Goal: Information Seeking & Learning: Learn about a topic

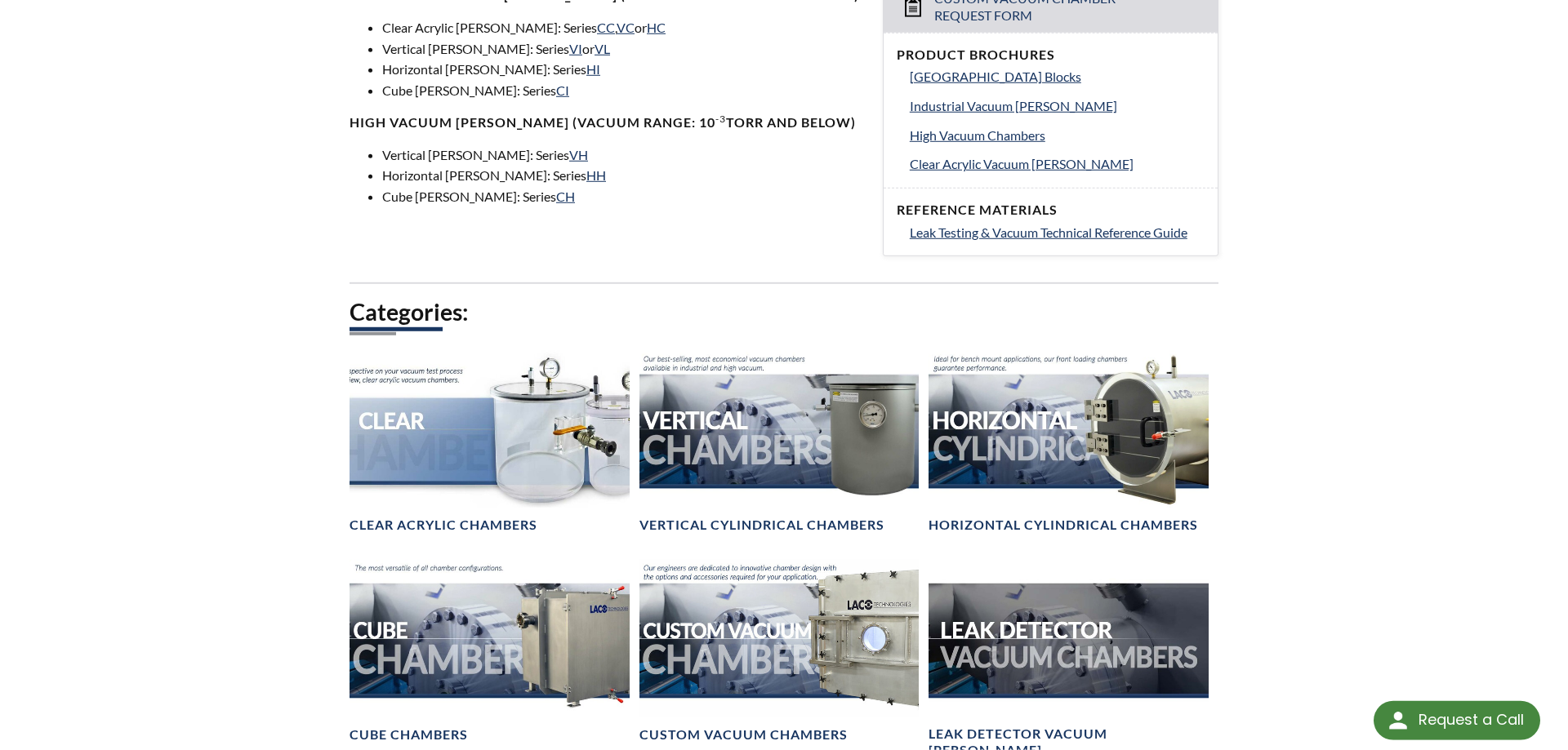
scroll to position [749, 0]
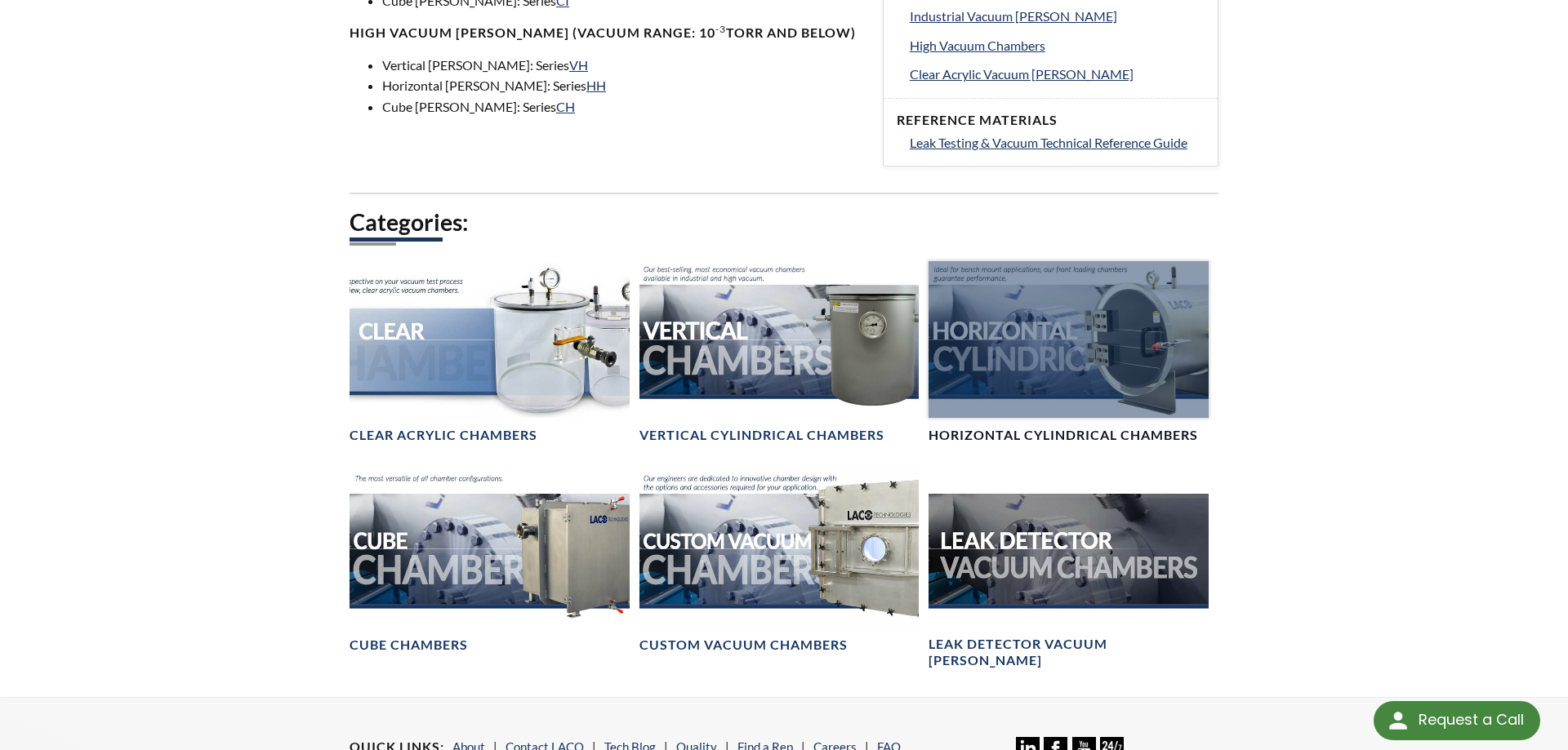
click at [1053, 374] on div at bounding box center [1068, 340] width 280 height 157
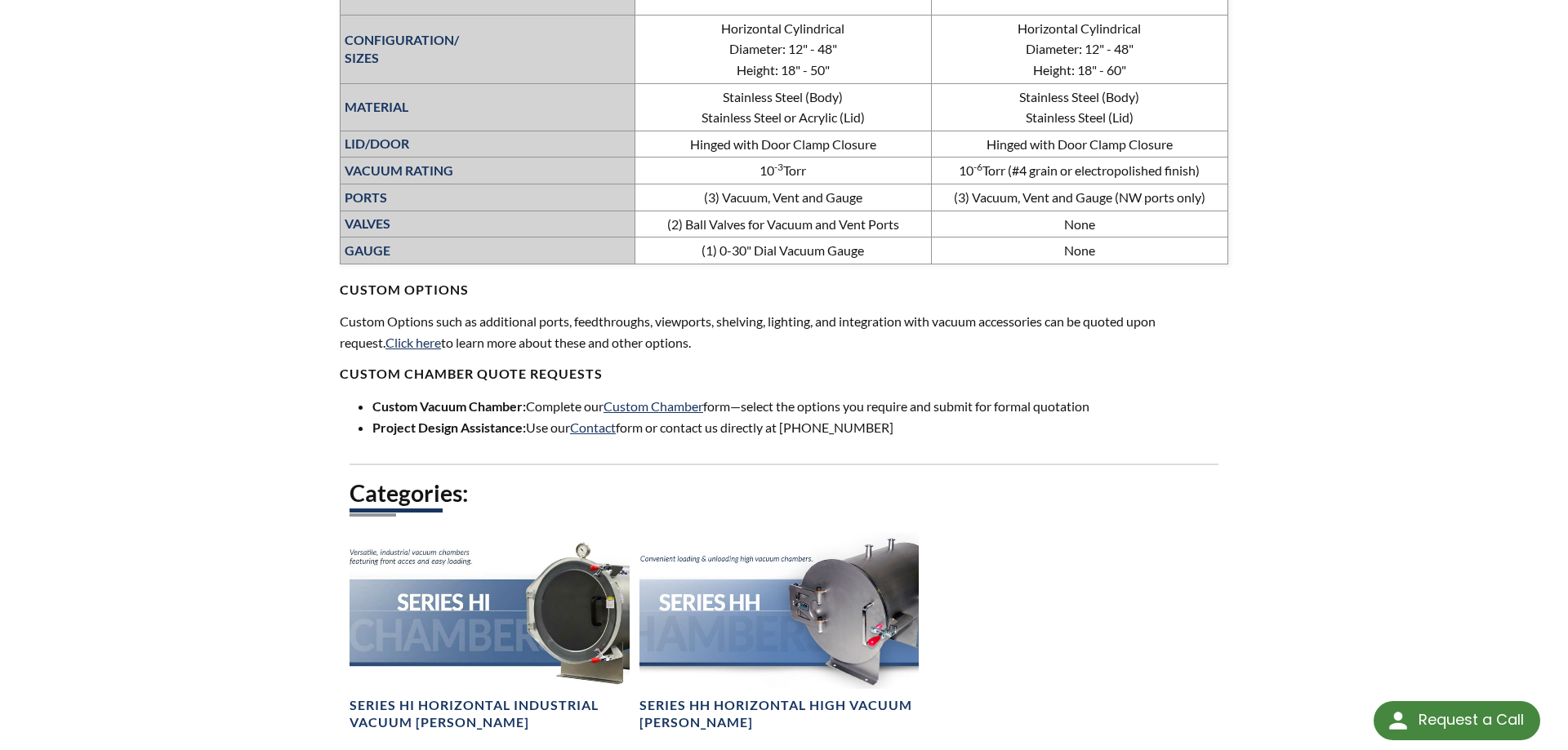
scroll to position [485, 0]
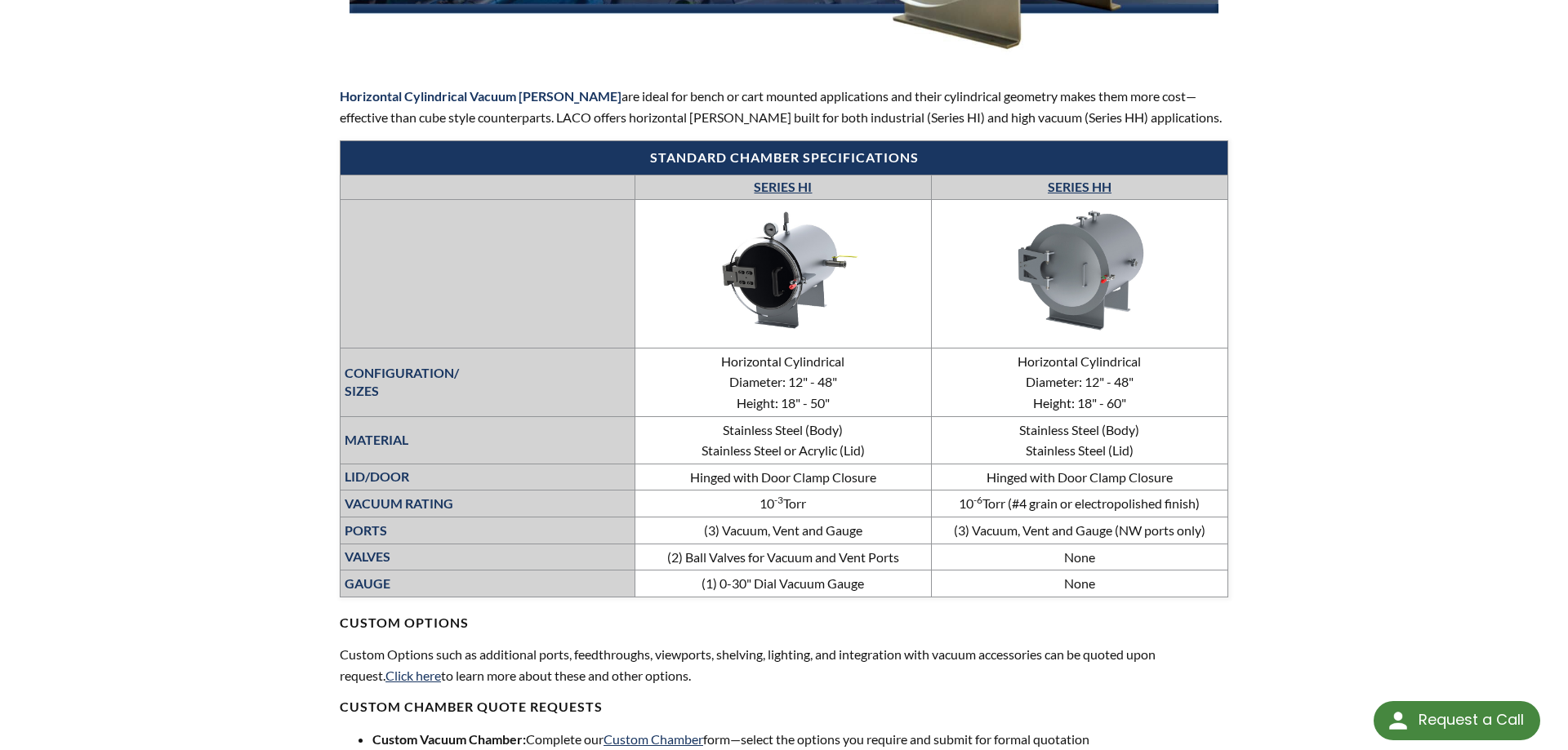
click at [802, 185] on link "SERIES HI" at bounding box center [783, 186] width 58 height 16
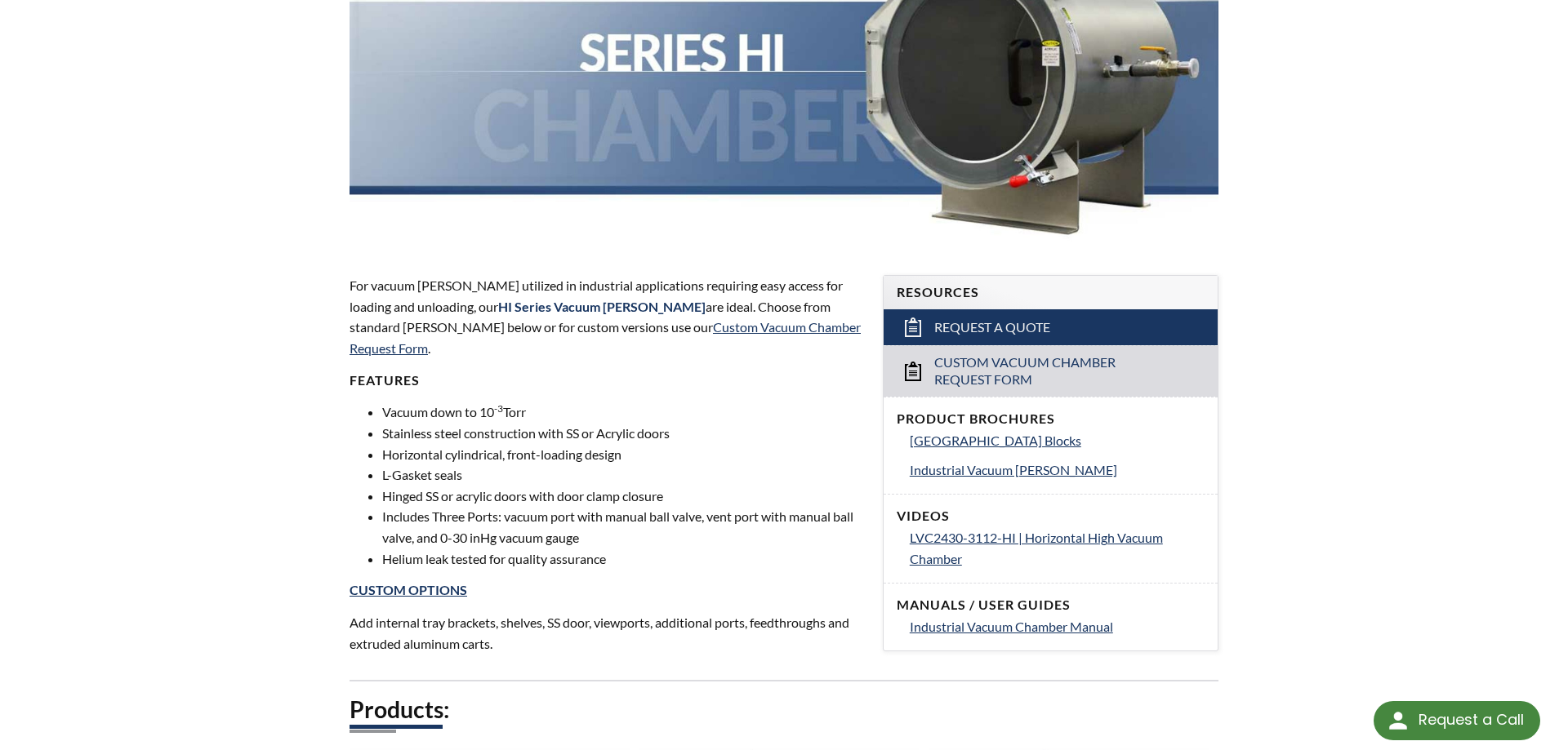
scroll to position [417, 0]
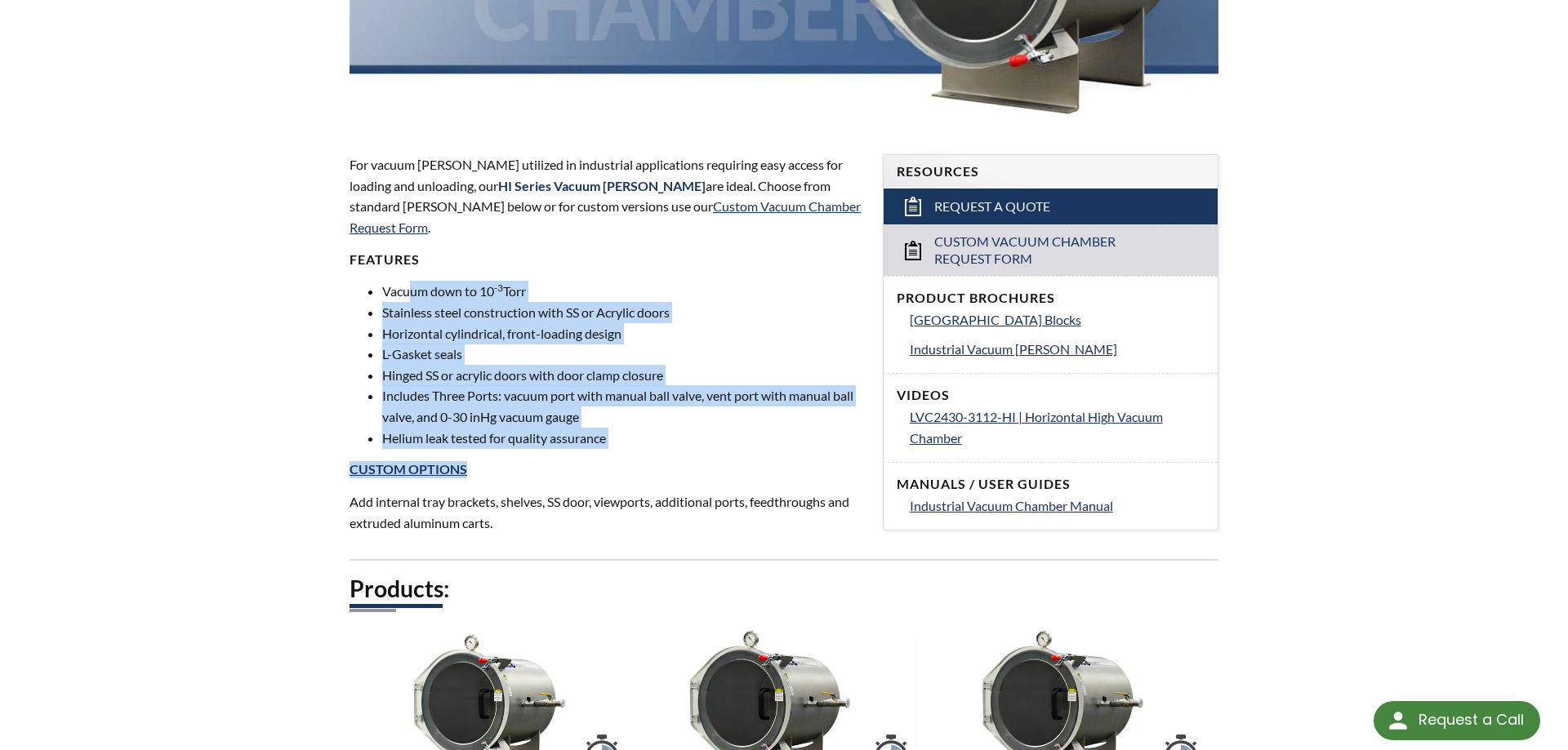
drag, startPoint x: 409, startPoint y: 279, endPoint x: 691, endPoint y: 441, distance: 325.2
click at [690, 441] on div "For vacuum [PERSON_NAME] utilized in industrial applications requiring easy acc…" at bounding box center [606, 343] width 513 height 379
click at [691, 441] on div "For vacuum [PERSON_NAME] utilized in industrial applications requiring easy acc…" at bounding box center [606, 343] width 513 height 379
drag, startPoint x: 593, startPoint y: 412, endPoint x: 395, endPoint y: 298, distance: 228.5
click at [397, 300] on ul "Vacuum down to 10 -3 Torr Stainless steel construction with SS or Acrylic doors…" at bounding box center [606, 364] width 513 height 167
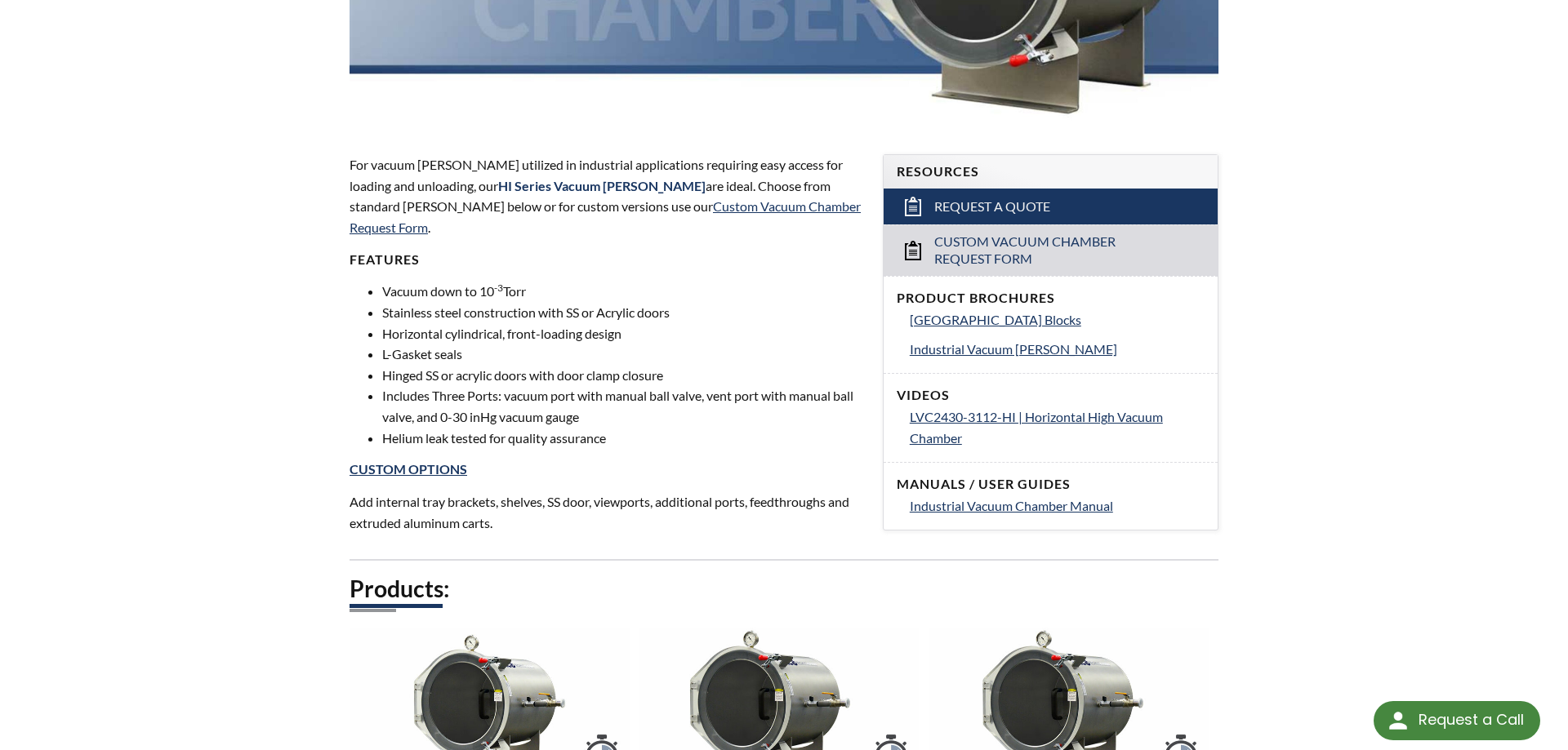
click at [395, 302] on li "Stainless steel construction with SS or Acrylic doors" at bounding box center [623, 312] width 481 height 21
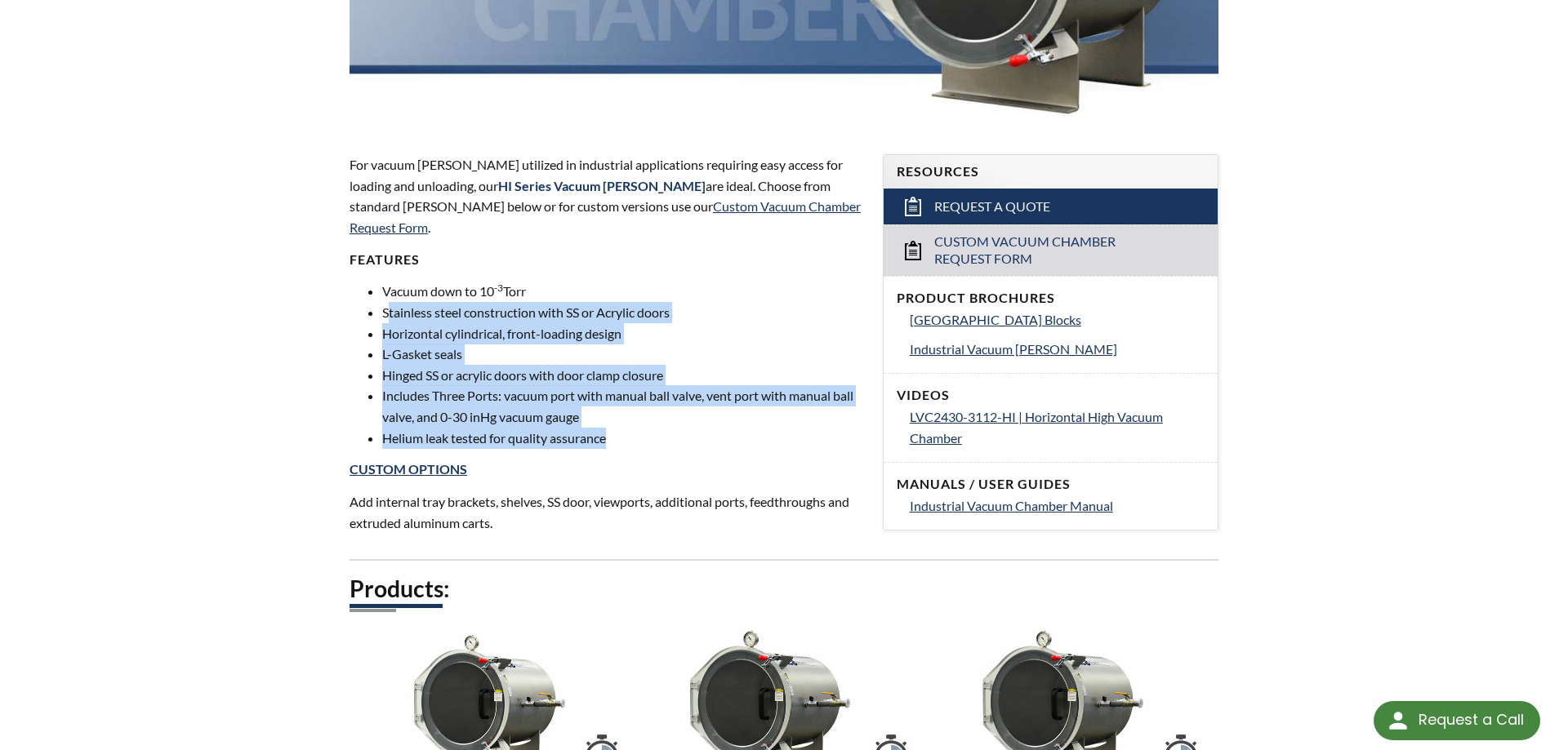
drag, startPoint x: 387, startPoint y: 288, endPoint x: 685, endPoint y: 427, distance: 328.8
click at [678, 427] on ul "Vacuum down to 10 -3 Torr Stainless steel construction with SS or Acrylic doors…" at bounding box center [606, 364] width 513 height 167
click at [697, 428] on li "Helium leak tested for quality assurance" at bounding box center [623, 438] width 481 height 21
drag, startPoint x: 549, startPoint y: 417, endPoint x: 395, endPoint y: 286, distance: 202.2
click at [395, 286] on ul "Vacuum down to 10 -3 Torr Stainless steel construction with SS or Acrylic doors…" at bounding box center [606, 364] width 513 height 167
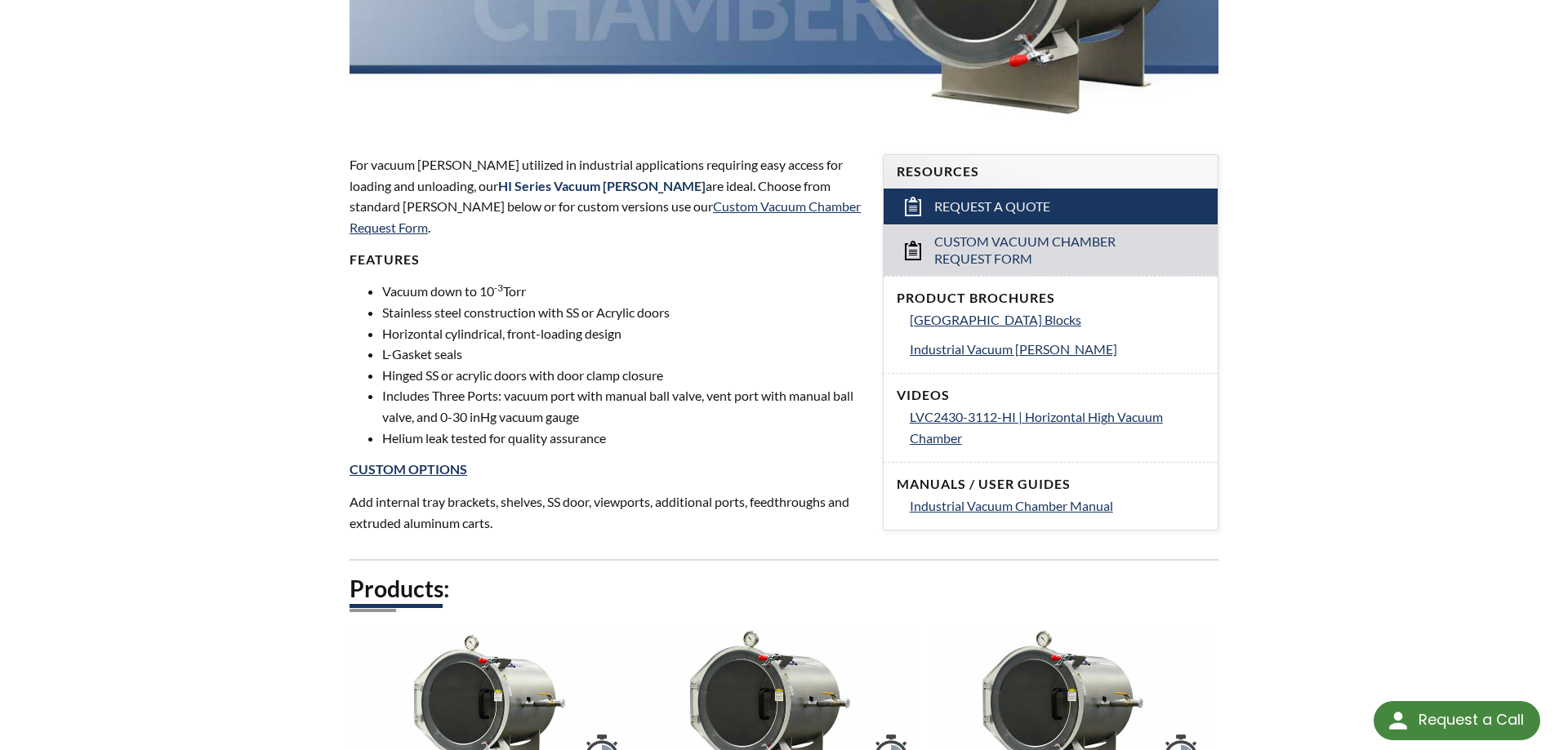
click at [393, 302] on li "Stainless steel construction with SS or Acrylic doors" at bounding box center [623, 312] width 481 height 21
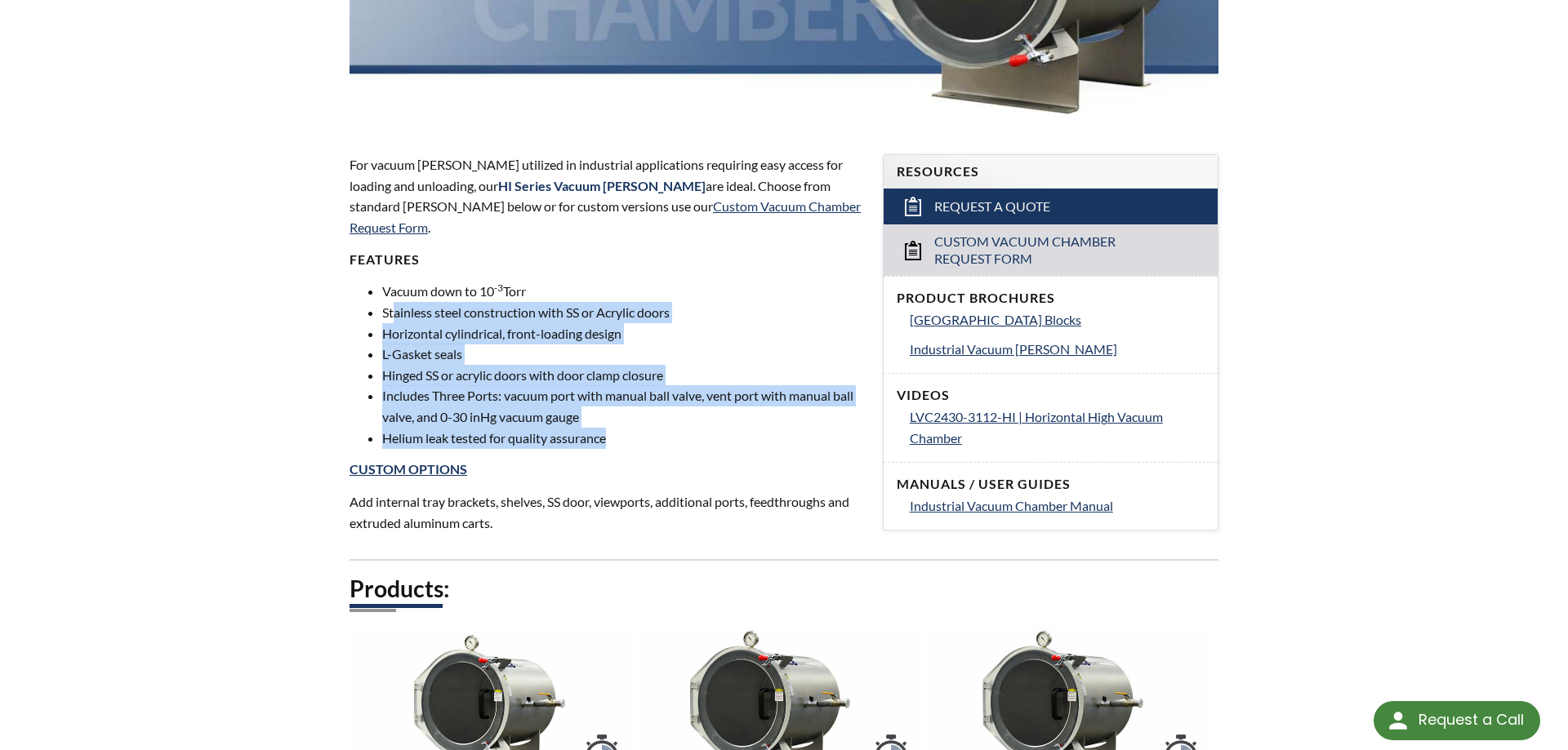
drag, startPoint x: 410, startPoint y: 299, endPoint x: 648, endPoint y: 416, distance: 265.2
click at [646, 416] on ul "Vacuum down to 10 -3 Torr Stainless steel construction with SS or Acrylic doors…" at bounding box center [606, 364] width 513 height 167
click at [648, 428] on li "Helium leak tested for quality assurance" at bounding box center [623, 438] width 481 height 21
drag, startPoint x: 648, startPoint y: 416, endPoint x: 388, endPoint y: 262, distance: 302.2
click at [389, 281] on ul "Vacuum down to 10 -3 Torr Stainless steel construction with SS or Acrylic doors…" at bounding box center [606, 364] width 513 height 167
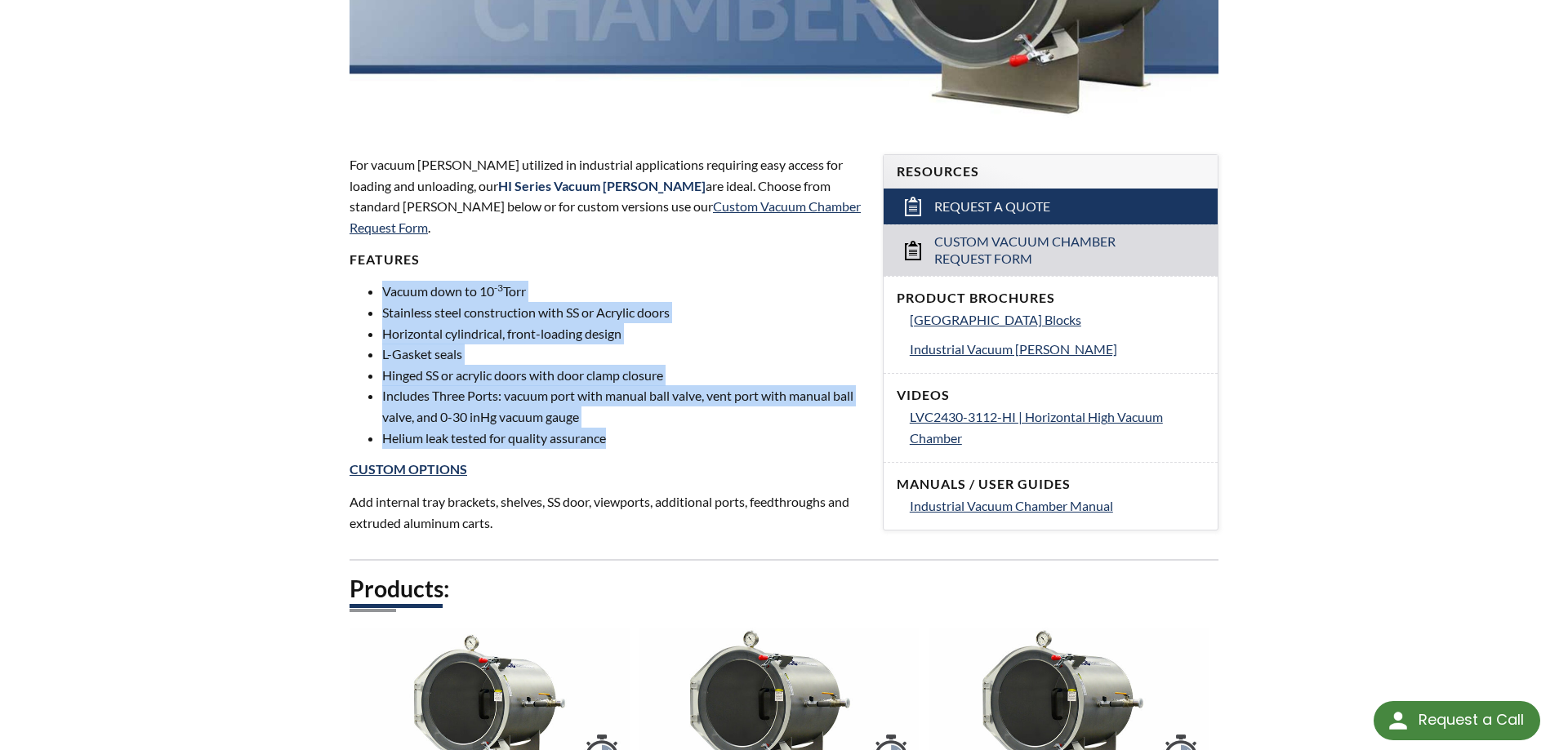
click at [388, 281] on li "Vacuum down to 10 -3 Torr" at bounding box center [623, 291] width 481 height 21
drag, startPoint x: 388, startPoint y: 262, endPoint x: 631, endPoint y: 422, distance: 290.9
click at [630, 422] on ul "Vacuum down to 10 -3 Torr Stainless steel construction with SS or Acrylic doors…" at bounding box center [606, 364] width 513 height 167
click at [631, 428] on li "Helium leak tested for quality assurance" at bounding box center [623, 438] width 481 height 21
drag, startPoint x: 631, startPoint y: 422, endPoint x: 402, endPoint y: 276, distance: 271.6
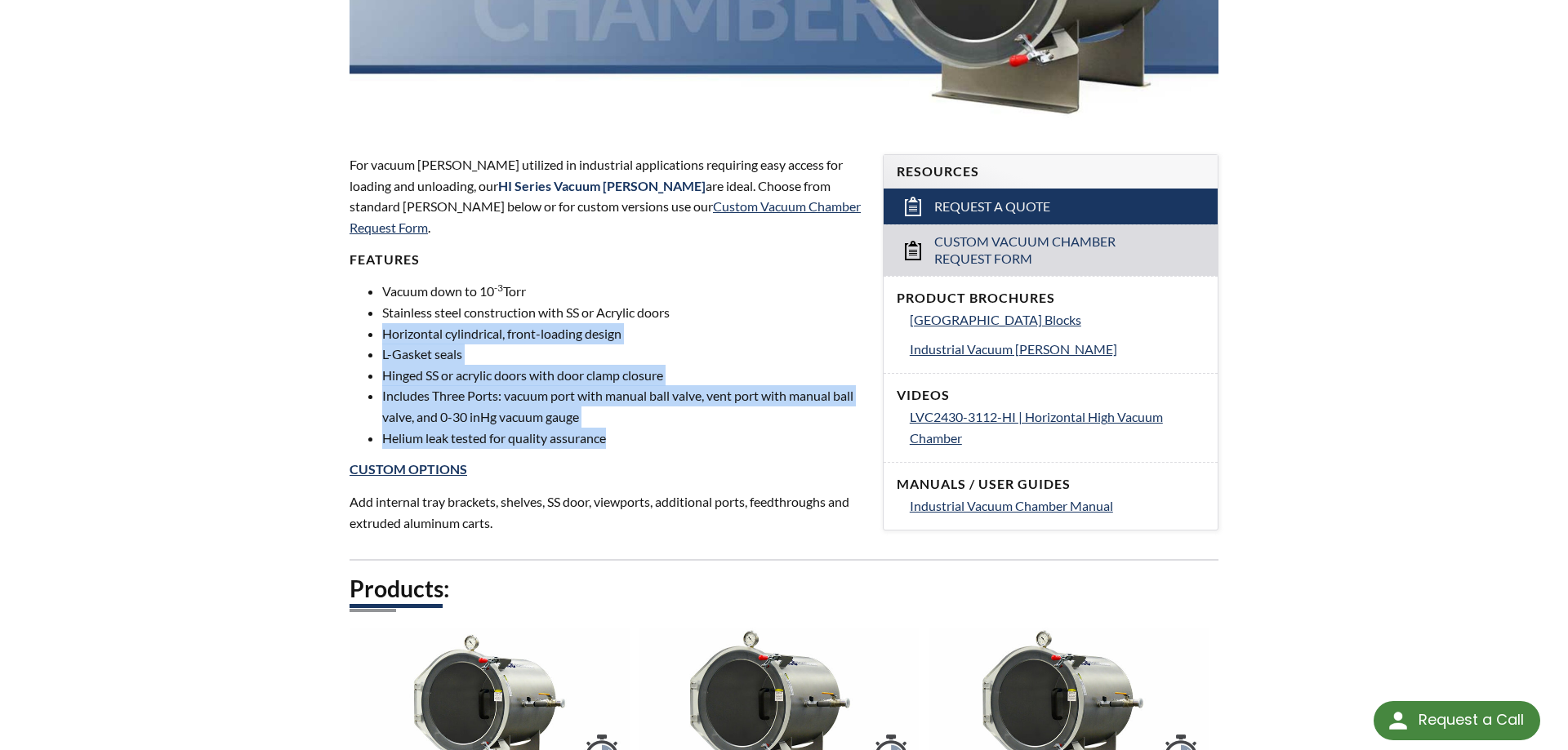
click at [410, 287] on ul "Vacuum down to 10 -3 Torr Stainless steel construction with SS or Acrylic doors…" at bounding box center [606, 364] width 513 height 167
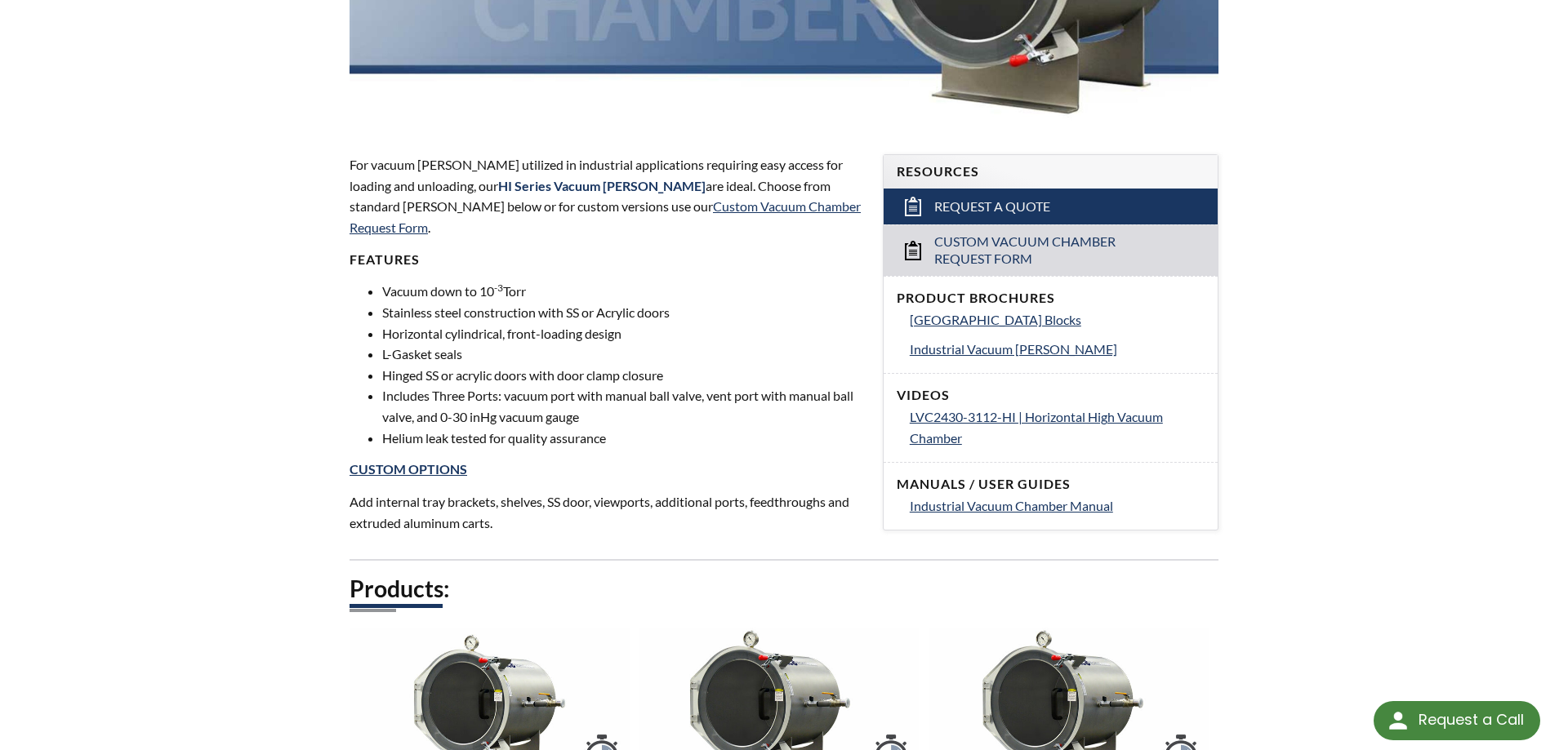
click at [402, 281] on li "Vacuum down to 10 -3 Torr" at bounding box center [623, 291] width 481 height 21
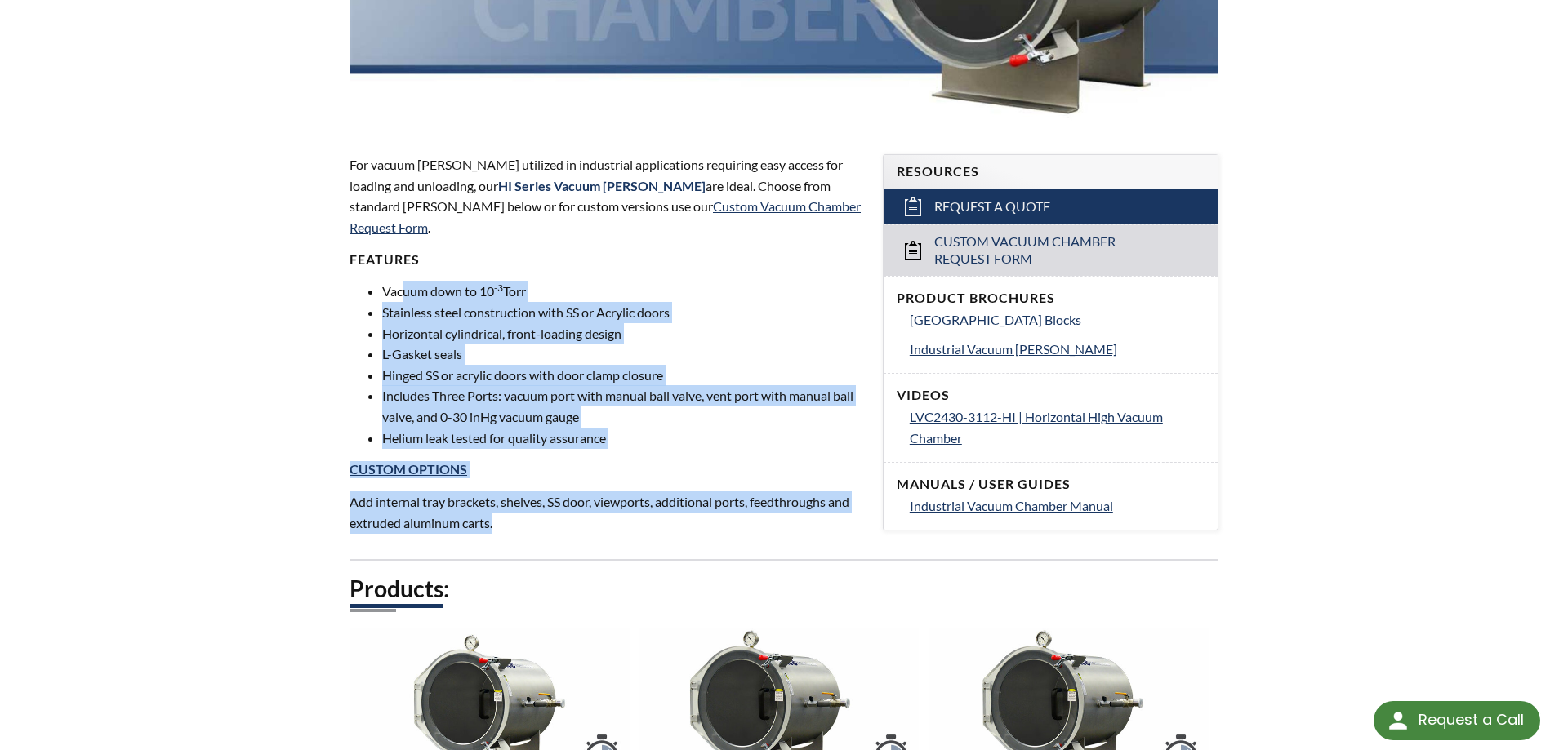
drag, startPoint x: 403, startPoint y: 276, endPoint x: 511, endPoint y: 542, distance: 287.1
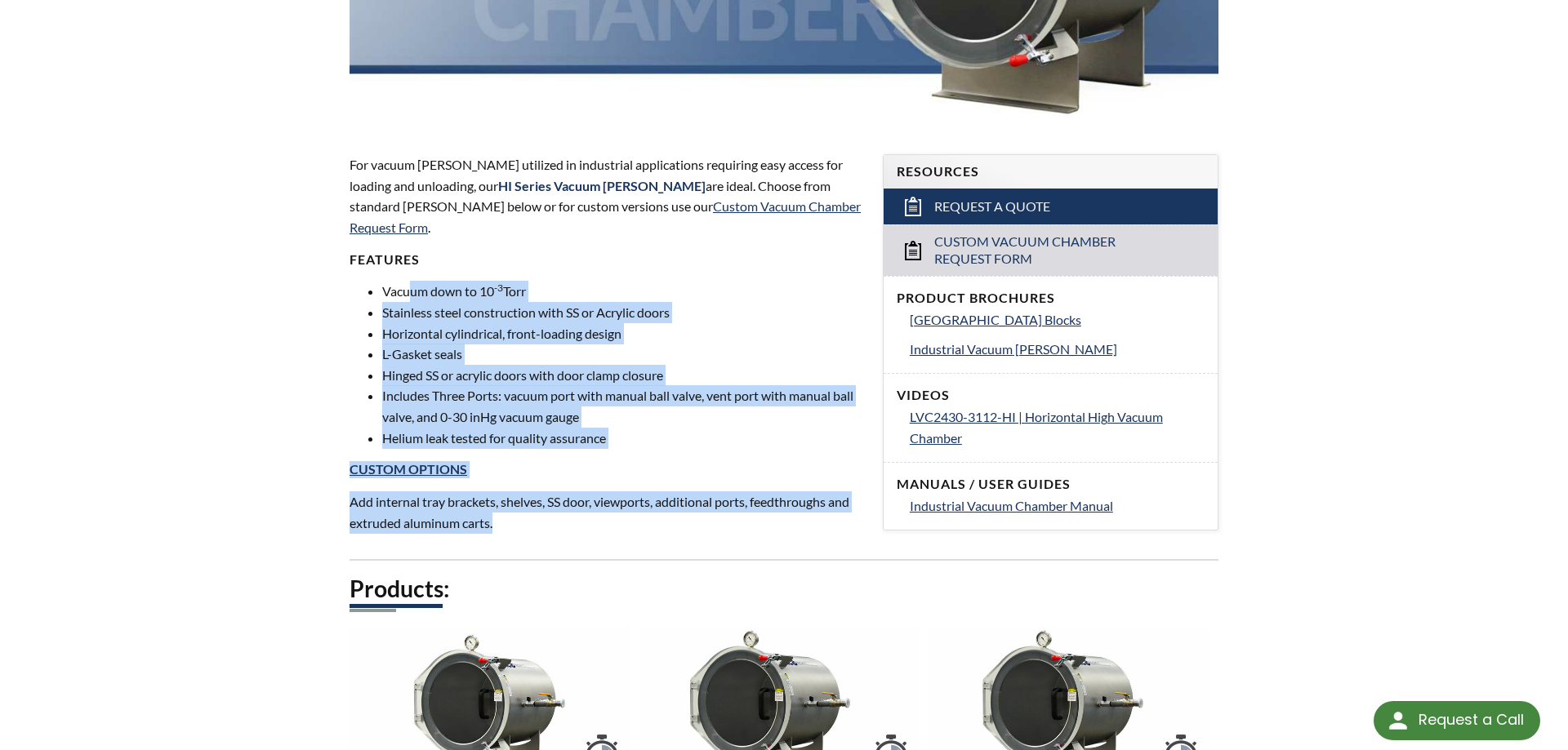
drag, startPoint x: 514, startPoint y: 509, endPoint x: 403, endPoint y: 256, distance: 276.3
click at [407, 272] on div "For vacuum [PERSON_NAME] utilized in industrial applications requiring easy acc…" at bounding box center [606, 343] width 513 height 379
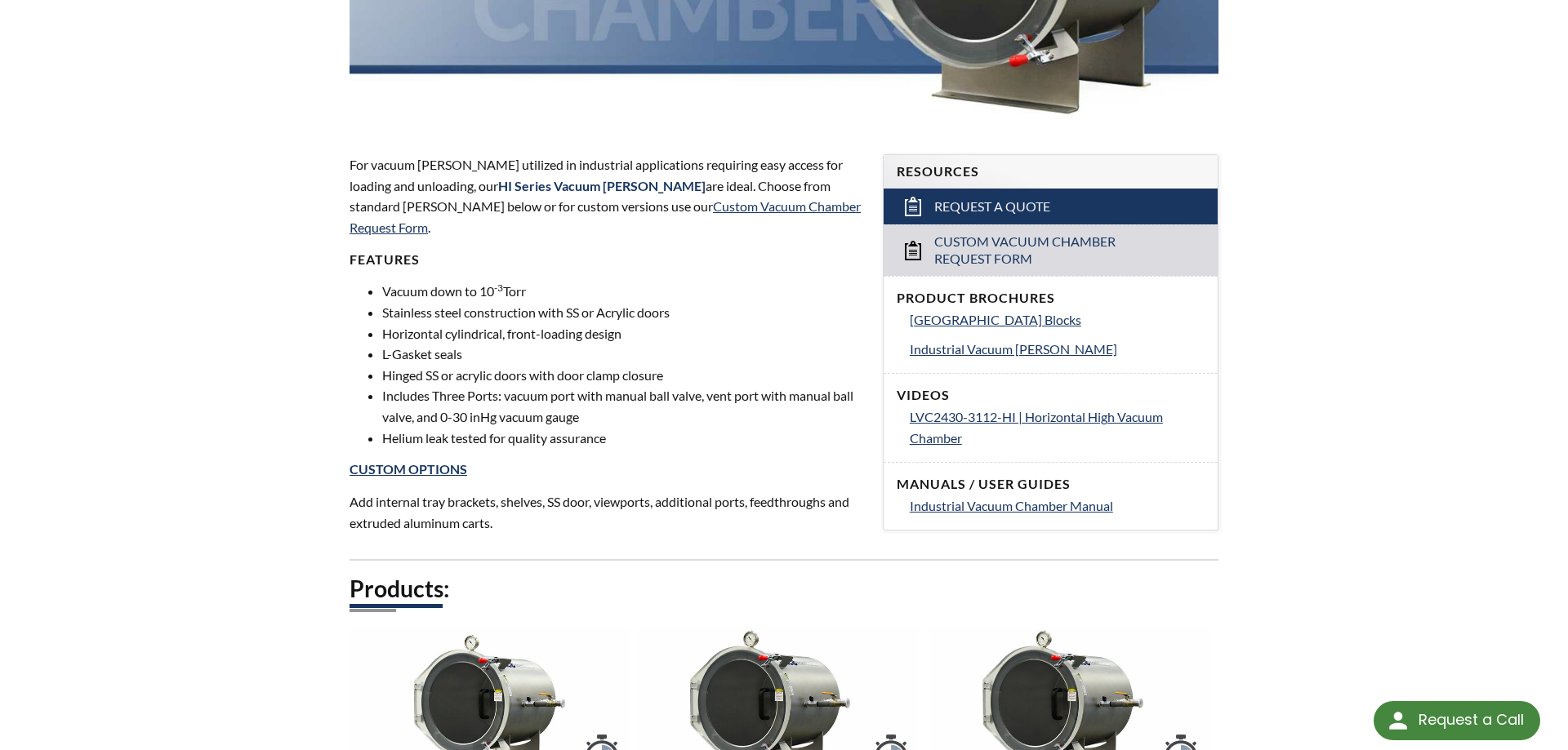
click at [403, 256] on div "For vacuum [PERSON_NAME] utilized in industrial applications requiring easy acc…" at bounding box center [606, 343] width 513 height 379
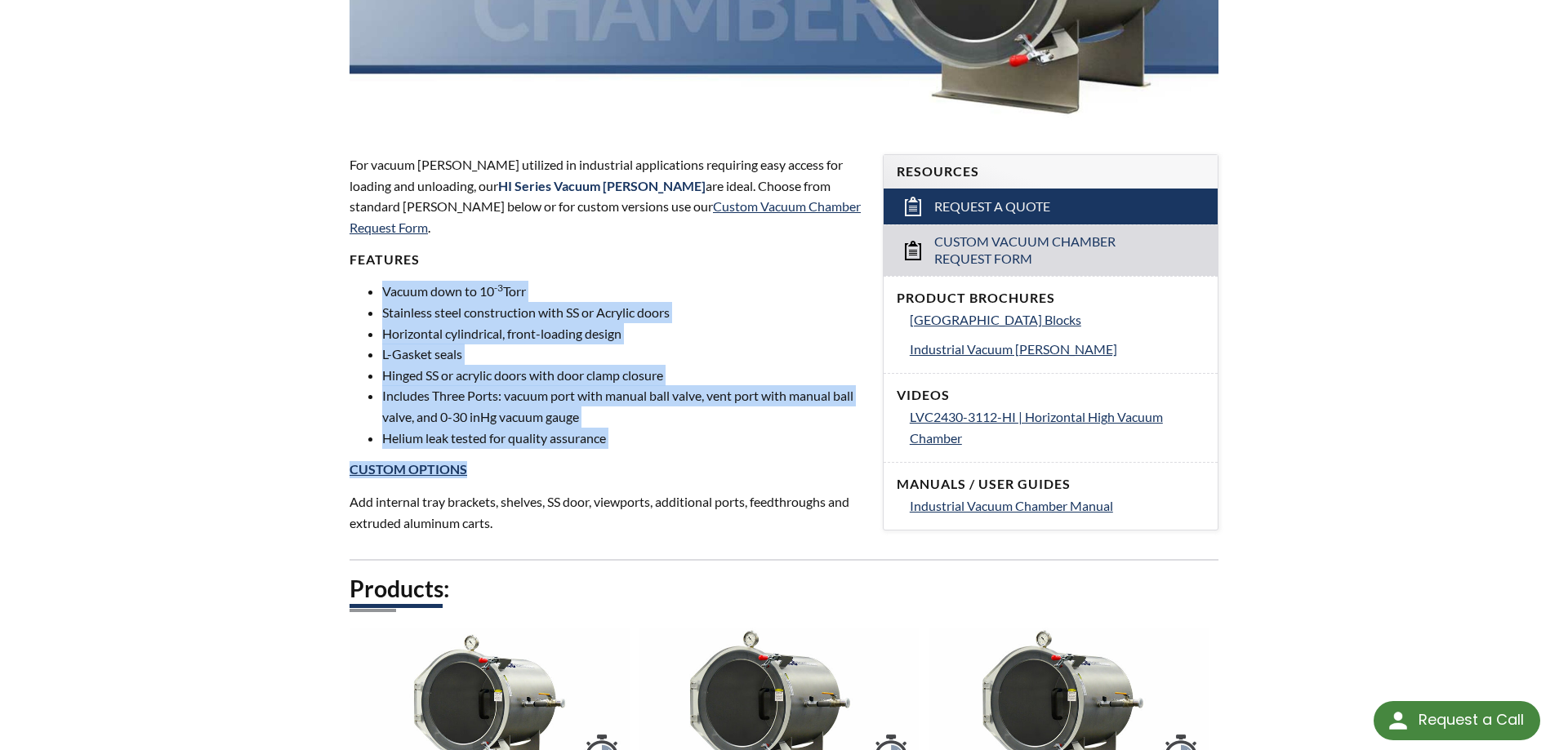
drag, startPoint x: 403, startPoint y: 256, endPoint x: 527, endPoint y: 468, distance: 245.6
click at [527, 468] on div "For vacuum [PERSON_NAME] utilized in industrial applications requiring easy acc…" at bounding box center [606, 343] width 513 height 379
drag, startPoint x: 522, startPoint y: 468, endPoint x: 389, endPoint y: 254, distance: 252.0
click at [389, 254] on div "For vacuum [PERSON_NAME] utilized in industrial applications requiring easy acc…" at bounding box center [606, 343] width 513 height 379
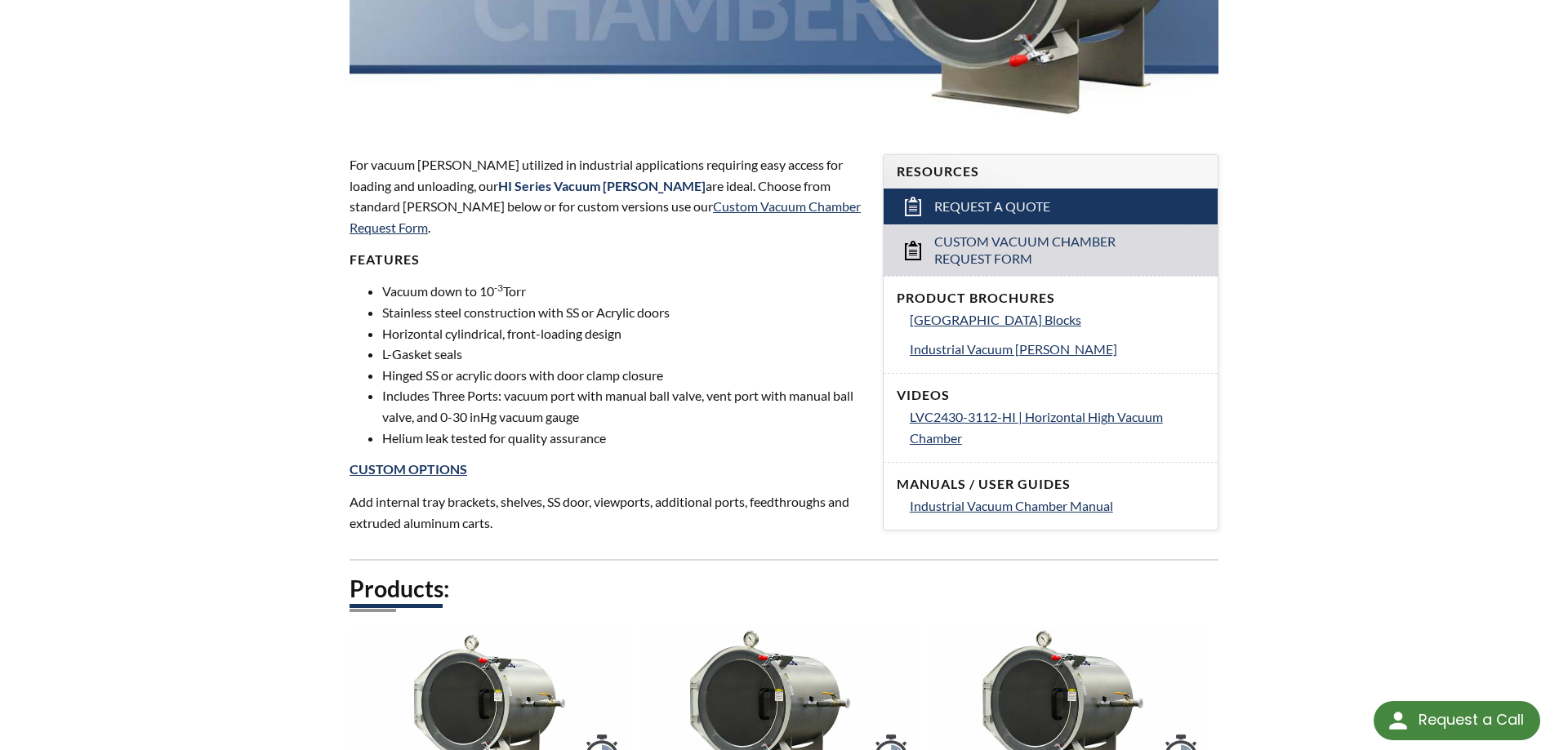
click at [388, 254] on div "For vacuum [PERSON_NAME] utilized in industrial applications requiring easy acc…" at bounding box center [606, 343] width 513 height 379
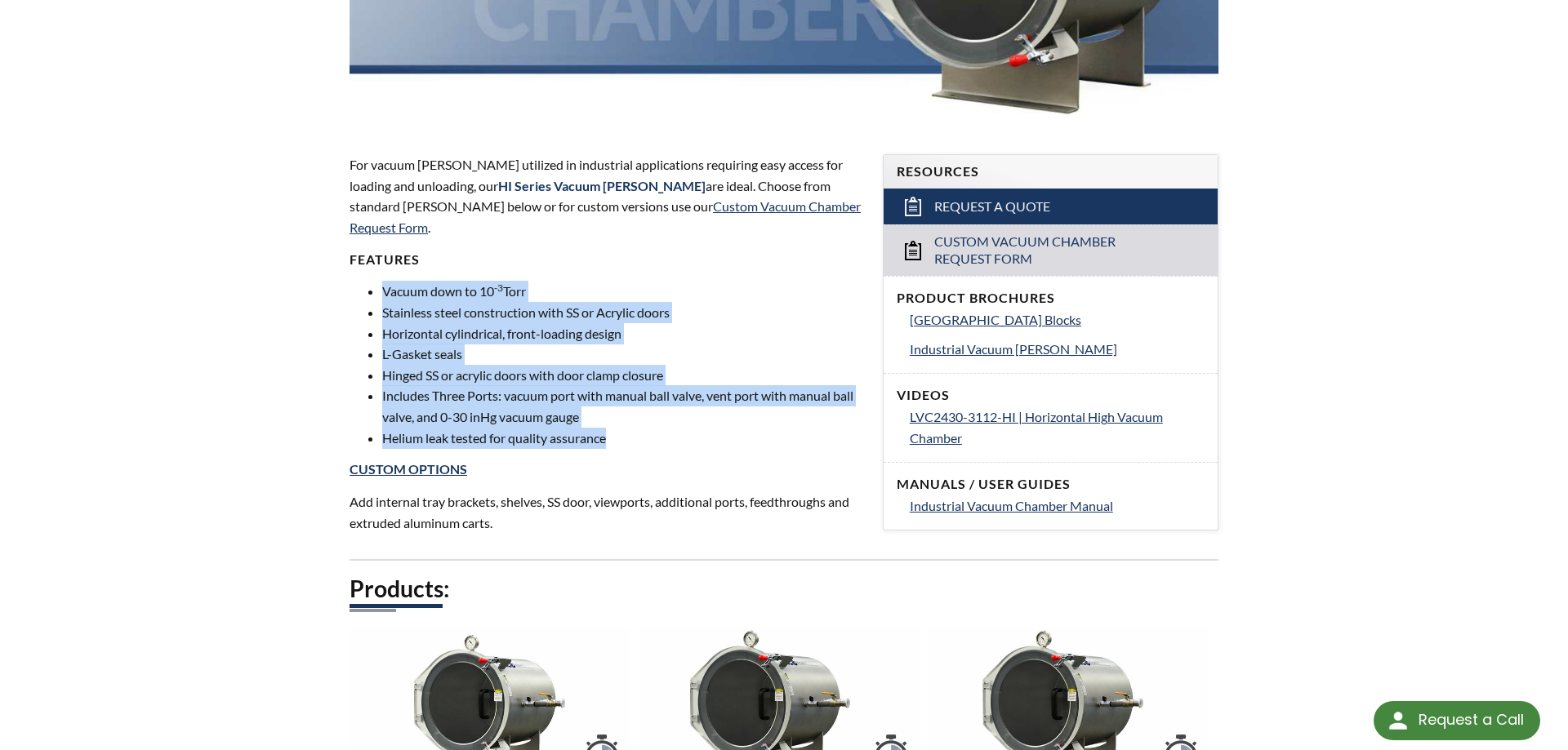
drag, startPoint x: 386, startPoint y: 257, endPoint x: 657, endPoint y: 415, distance: 313.7
click at [655, 414] on div "For vacuum [PERSON_NAME] utilized in industrial applications requiring easy acc…" at bounding box center [606, 343] width 513 height 379
drag, startPoint x: 563, startPoint y: 387, endPoint x: 466, endPoint y: 295, distance: 133.7
click at [475, 300] on ul "Vacuum down to 10 -3 Torr Stainless steel construction with SS or Acrylic doors…" at bounding box center [606, 364] width 513 height 167
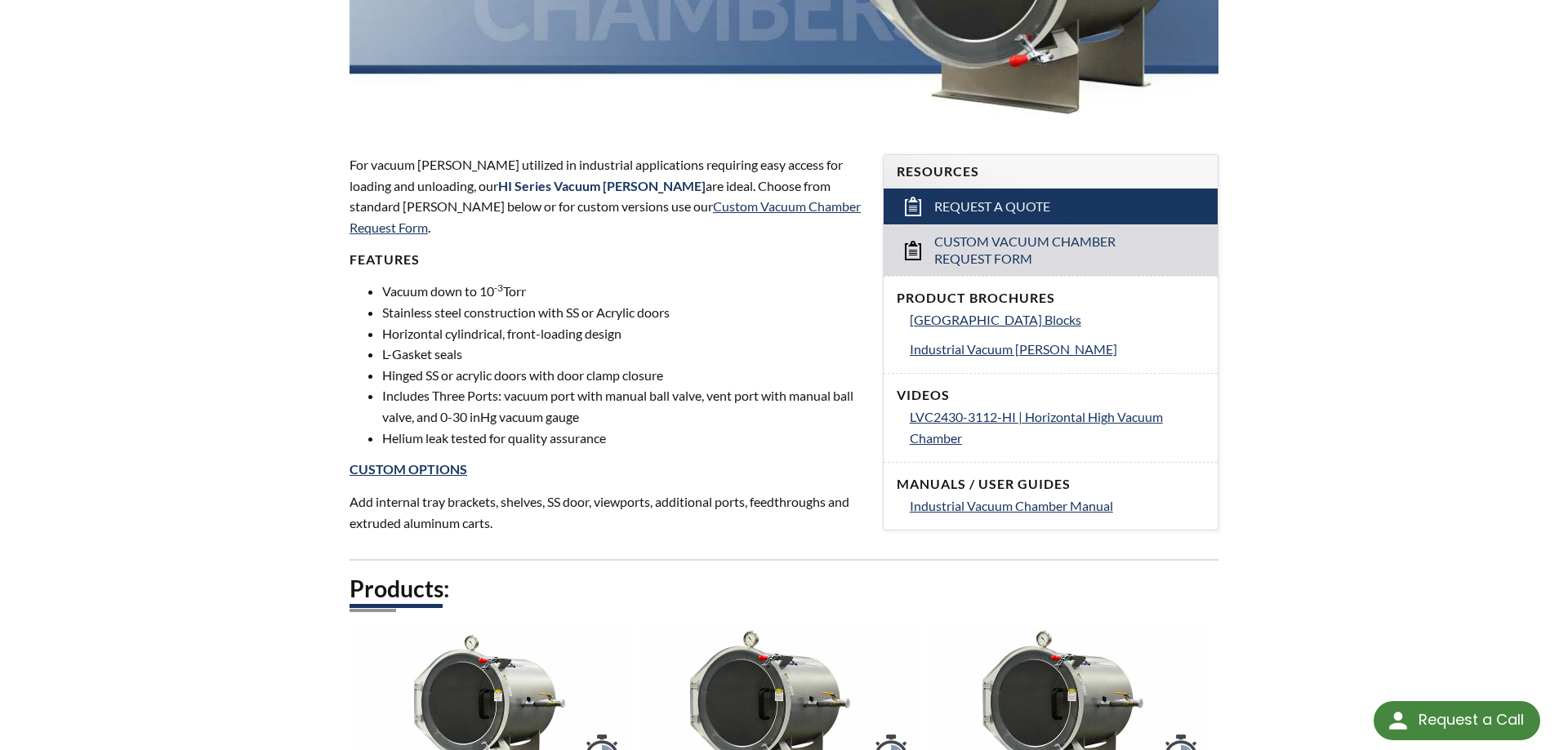
click at [466, 302] on li "Stainless steel construction with SS or Acrylic doors" at bounding box center [623, 312] width 481 height 21
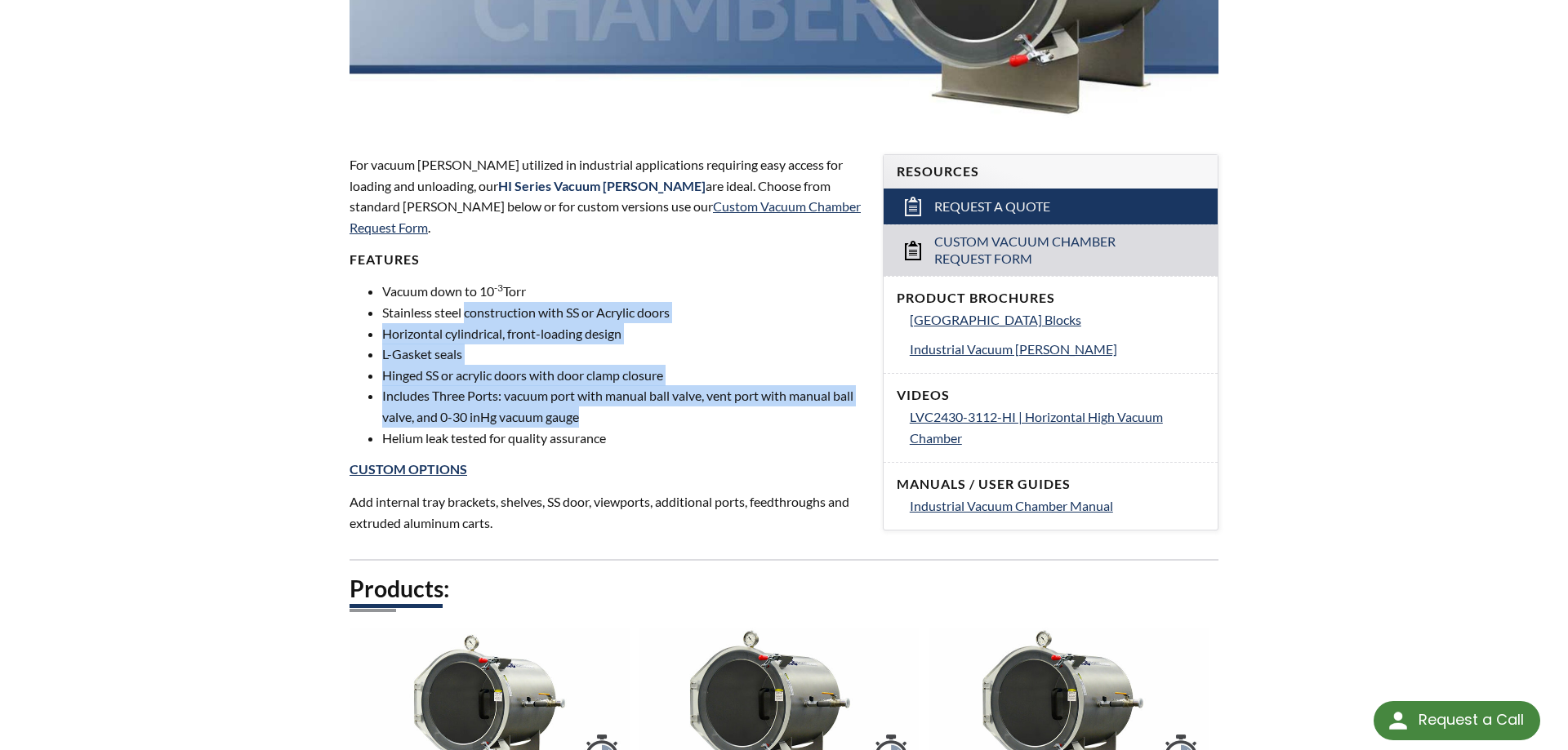
drag, startPoint x: 466, startPoint y: 295, endPoint x: 650, endPoint y: 432, distance: 229.4
click at [647, 431] on div "For vacuum [PERSON_NAME] utilized in industrial applications requiring easy acc…" at bounding box center [606, 343] width 513 height 379
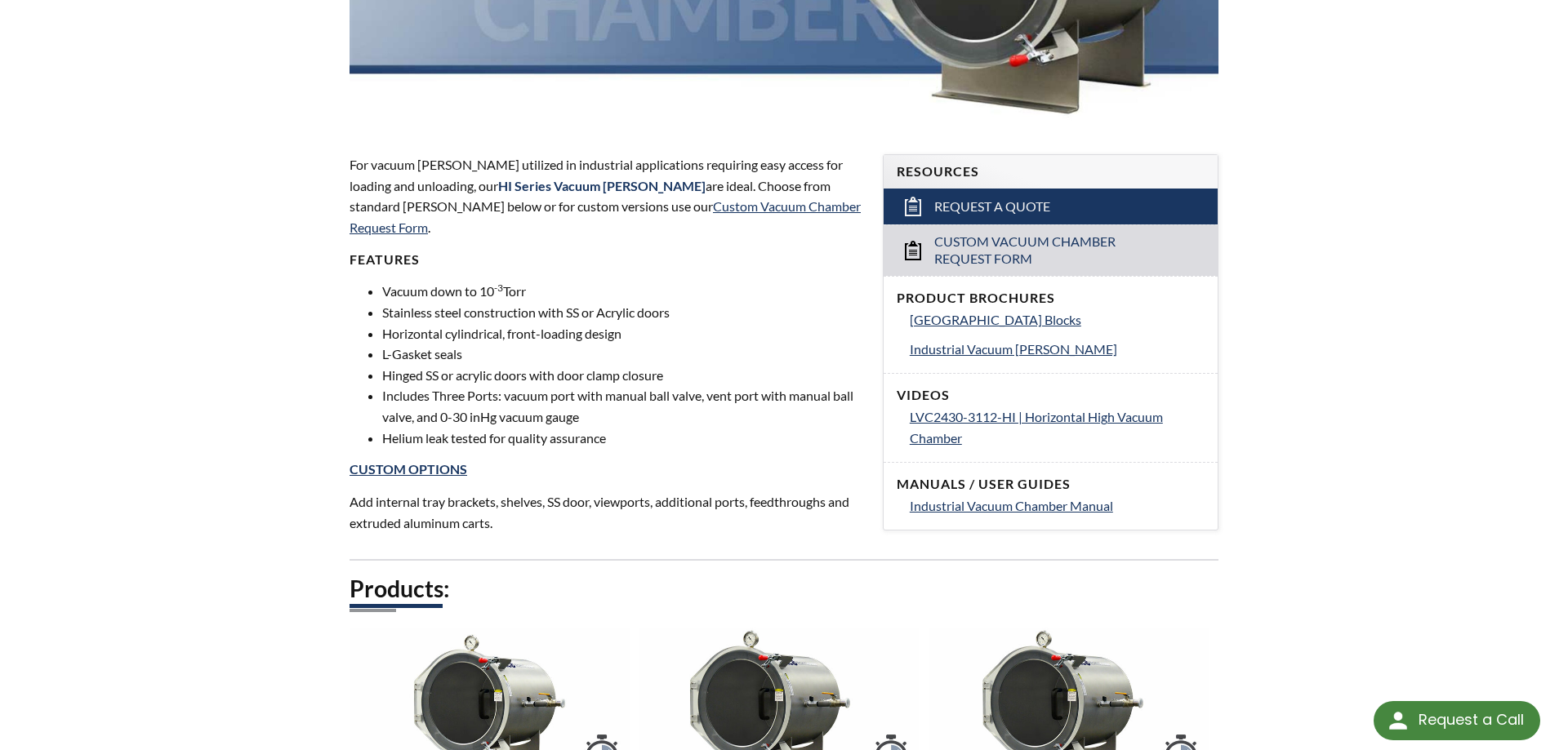
click at [650, 432] on div "For vacuum [PERSON_NAME] utilized in industrial applications requiring easy acc…" at bounding box center [606, 343] width 513 height 379
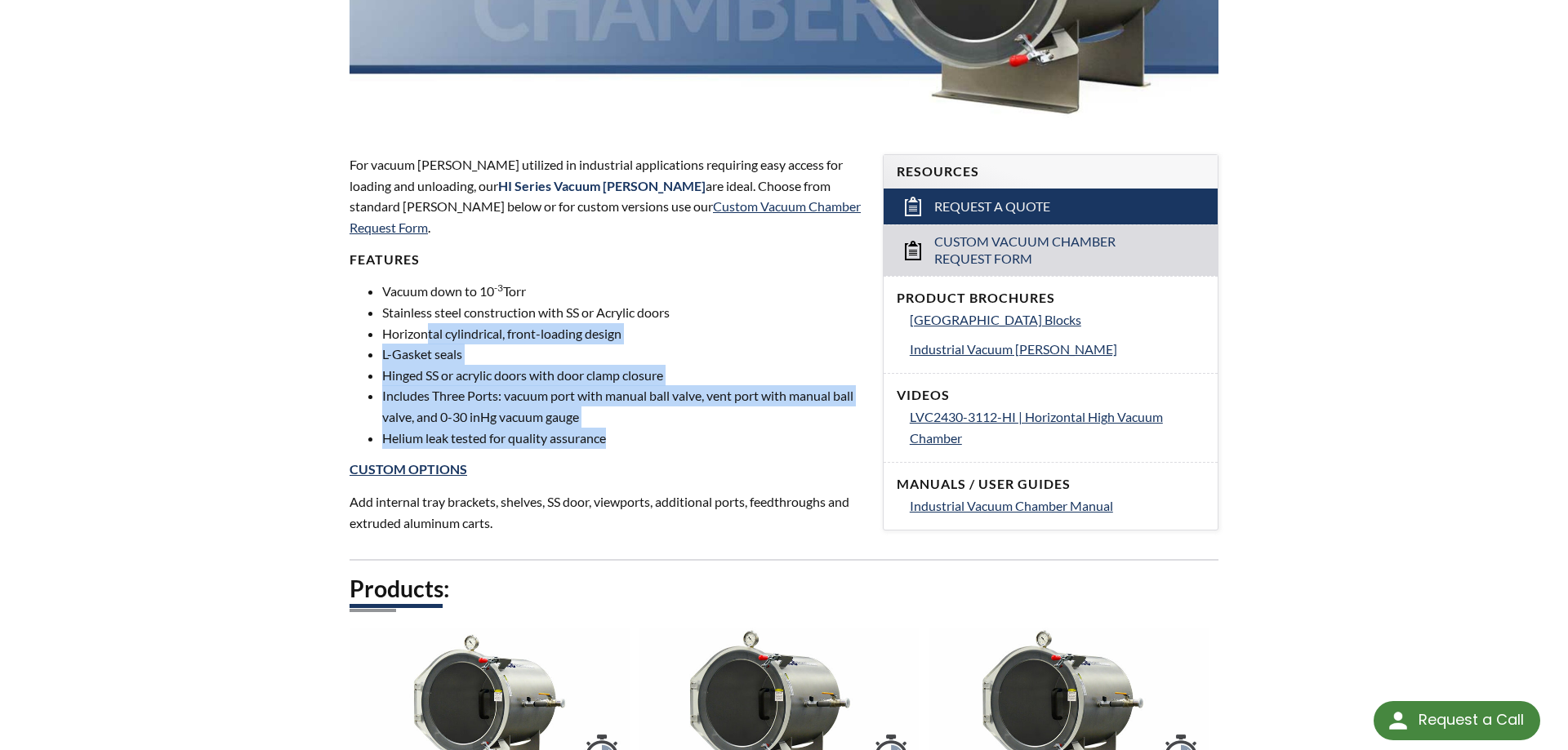
drag, startPoint x: 590, startPoint y: 405, endPoint x: 412, endPoint y: 291, distance: 211.4
click at [412, 291] on ul "Vacuum down to 10 -3 Torr Stainless steel construction with SS or Acrylic doors…" at bounding box center [606, 364] width 513 height 167
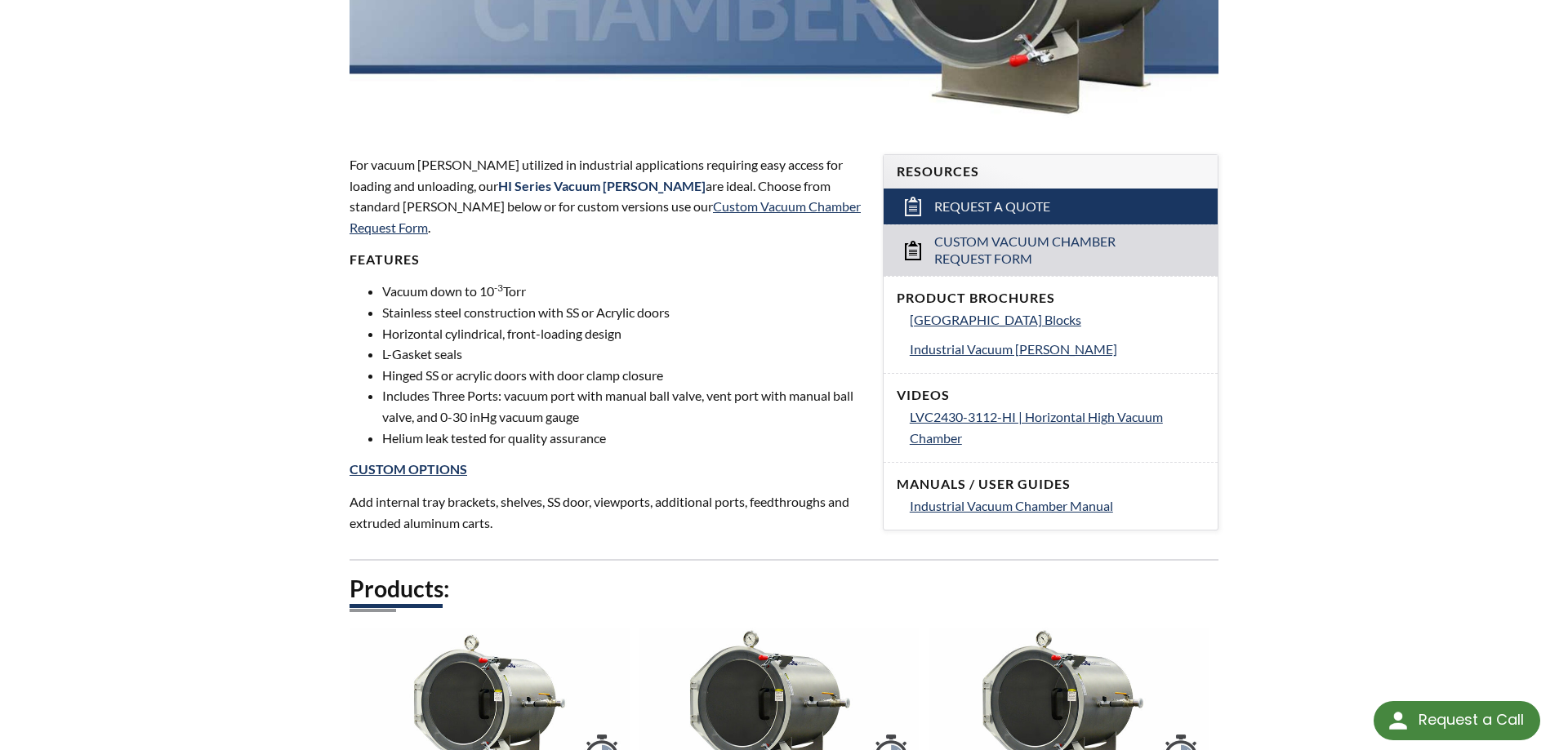
click at [407, 302] on li "Stainless steel construction with SS or Acrylic doors" at bounding box center [623, 312] width 481 height 21
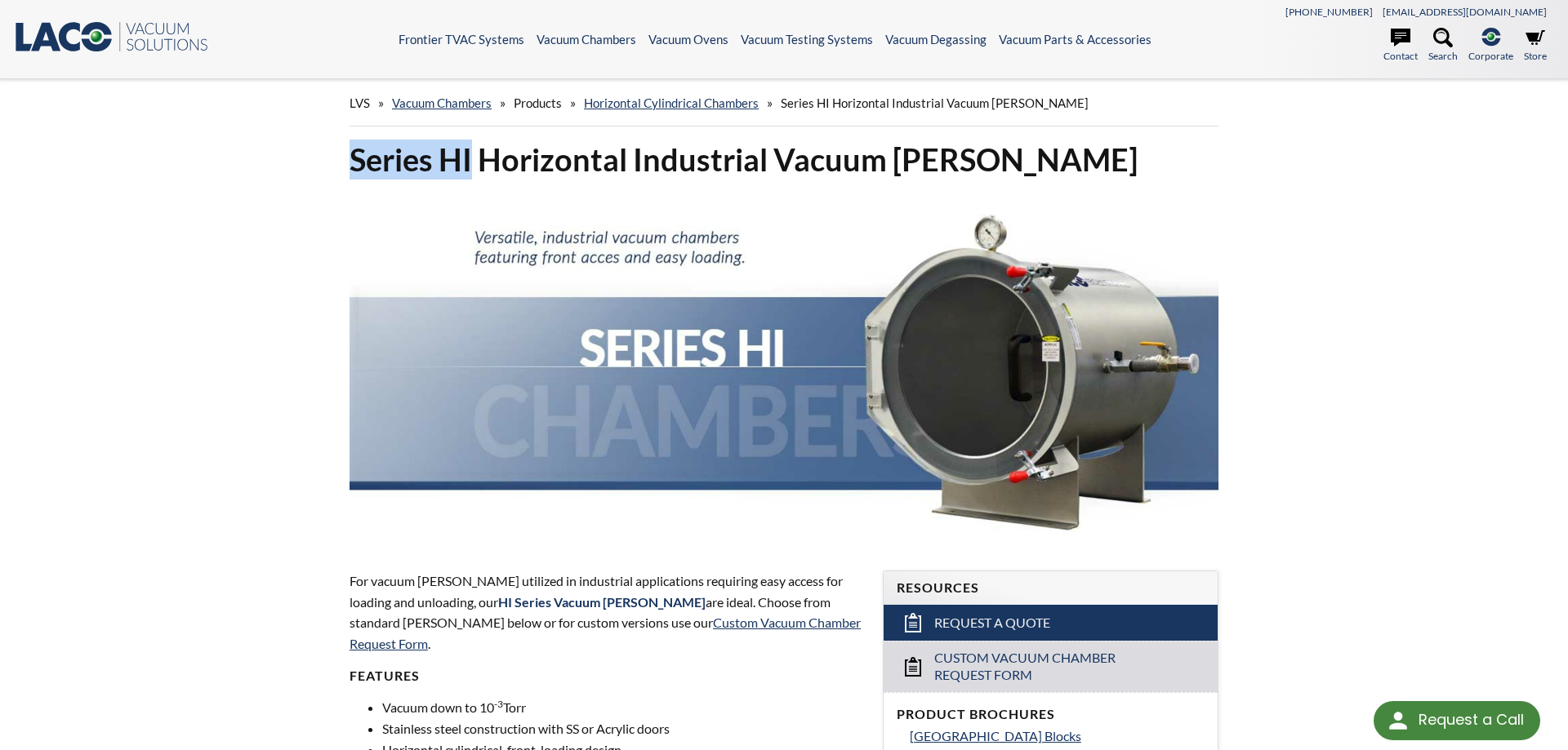
drag, startPoint x: 349, startPoint y: 163, endPoint x: 472, endPoint y: 170, distance: 123.2
click at [472, 170] on div "Series HI Horizontal Industrial Vacuum [PERSON_NAME]" at bounding box center [784, 341] width 889 height 405
copy h1 "Series HI"
